Goal: Navigation & Orientation: Go to known website

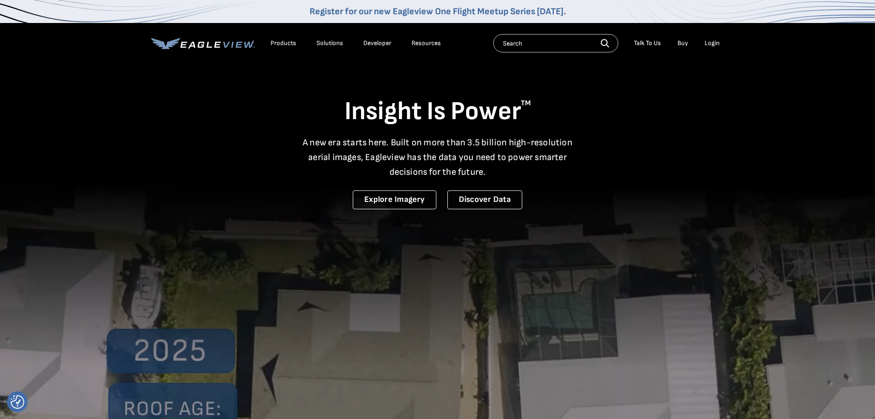
click at [713, 41] on div "Login" at bounding box center [712, 43] width 15 height 8
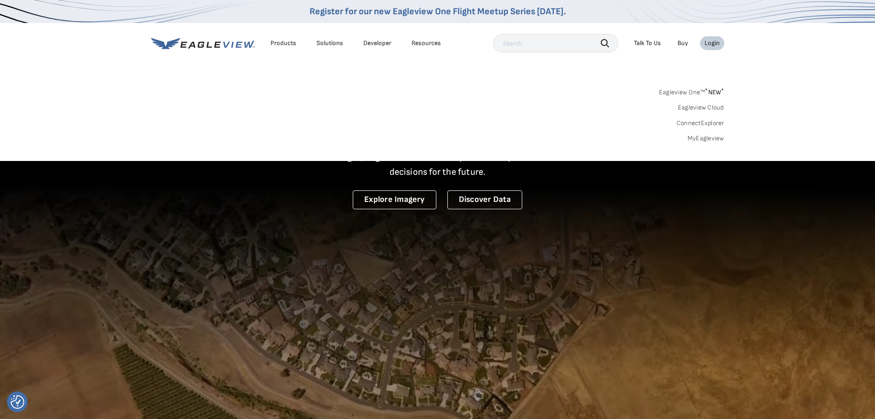
click at [715, 43] on div "Login" at bounding box center [712, 43] width 15 height 8
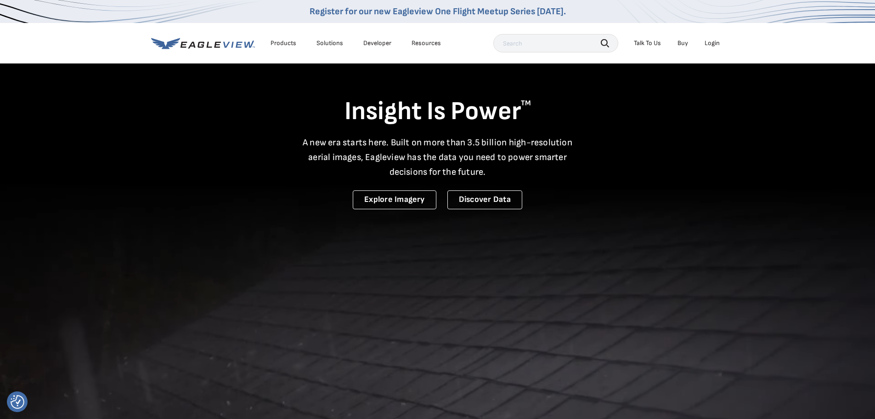
click at [715, 43] on div "Login" at bounding box center [712, 43] width 15 height 8
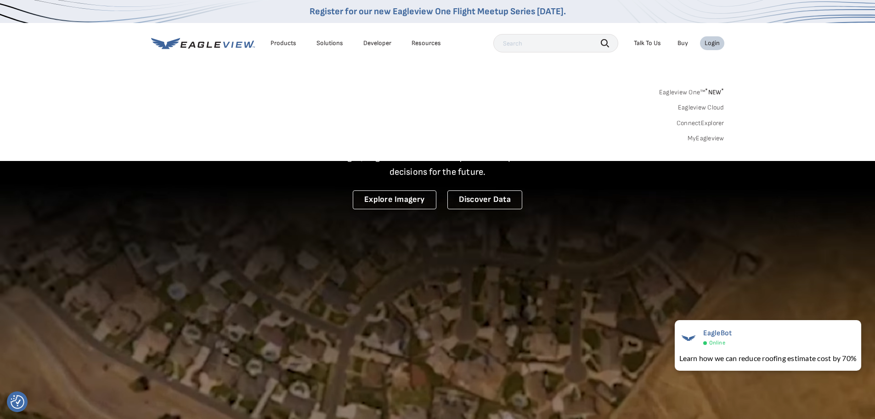
click at [682, 94] on link "Eagleview One™ * NEW *" at bounding box center [691, 90] width 65 height 11
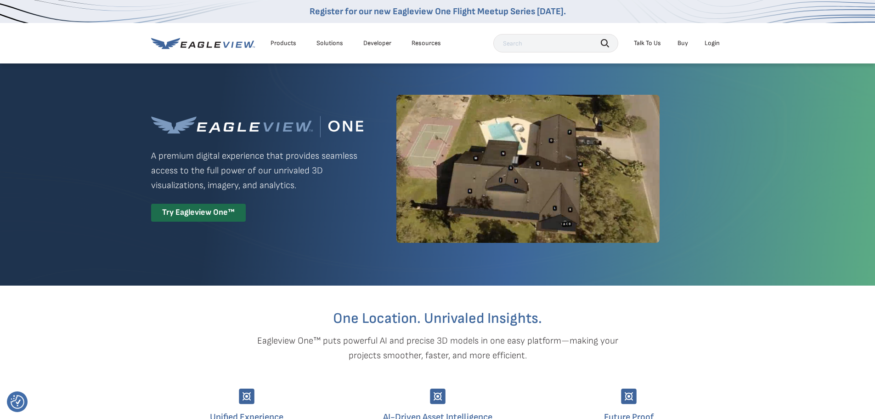
click at [715, 43] on div "Login" at bounding box center [712, 43] width 15 height 8
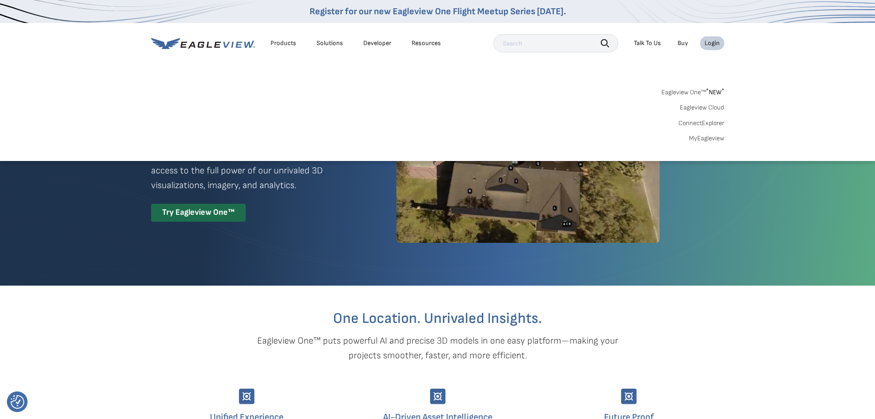
click at [699, 138] on link "MyEagleview" at bounding box center [706, 138] width 35 height 8
